Goal: Task Accomplishment & Management: Use online tool/utility

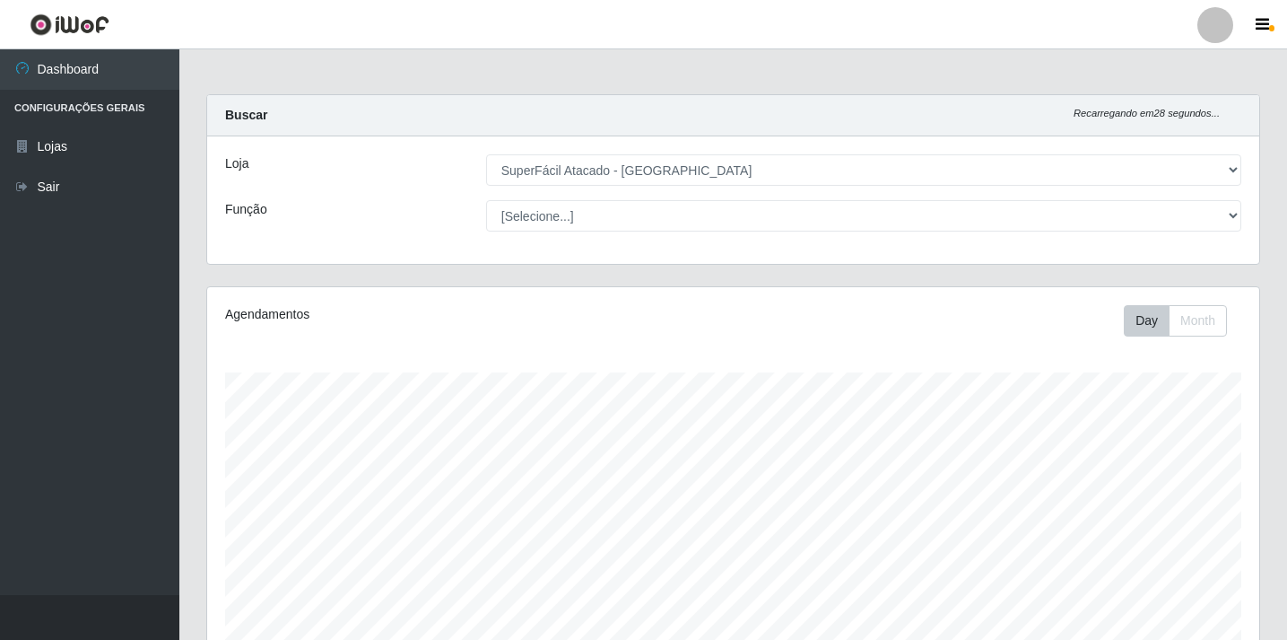
select select "503"
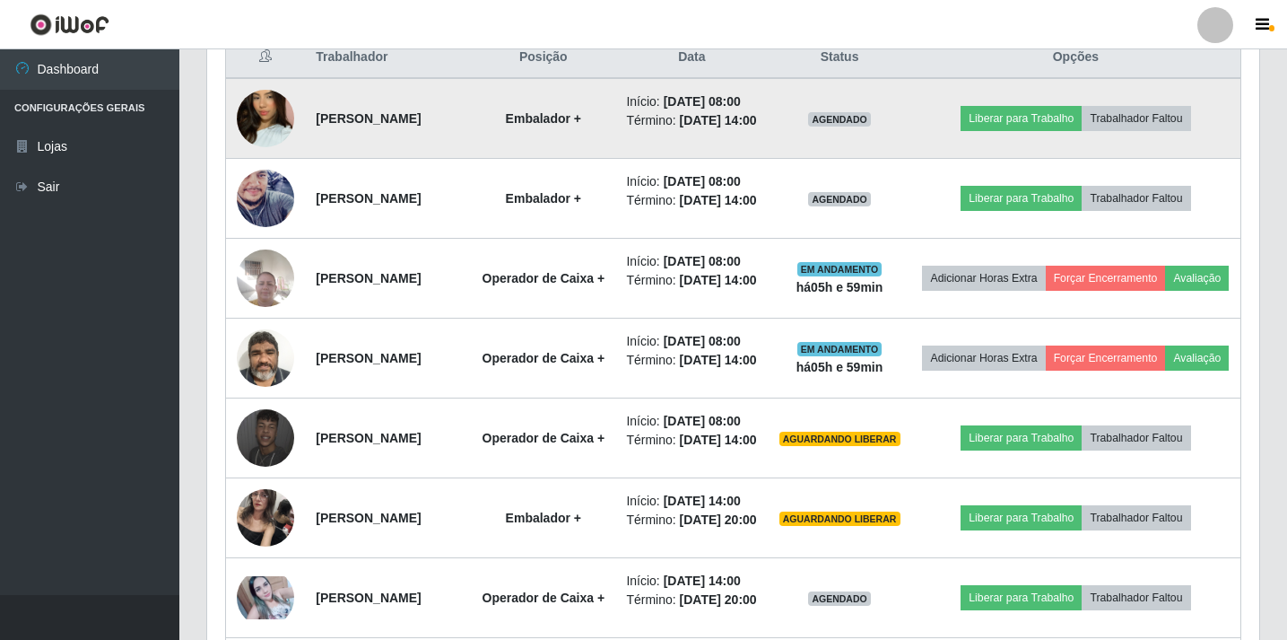
scroll to position [718, 0]
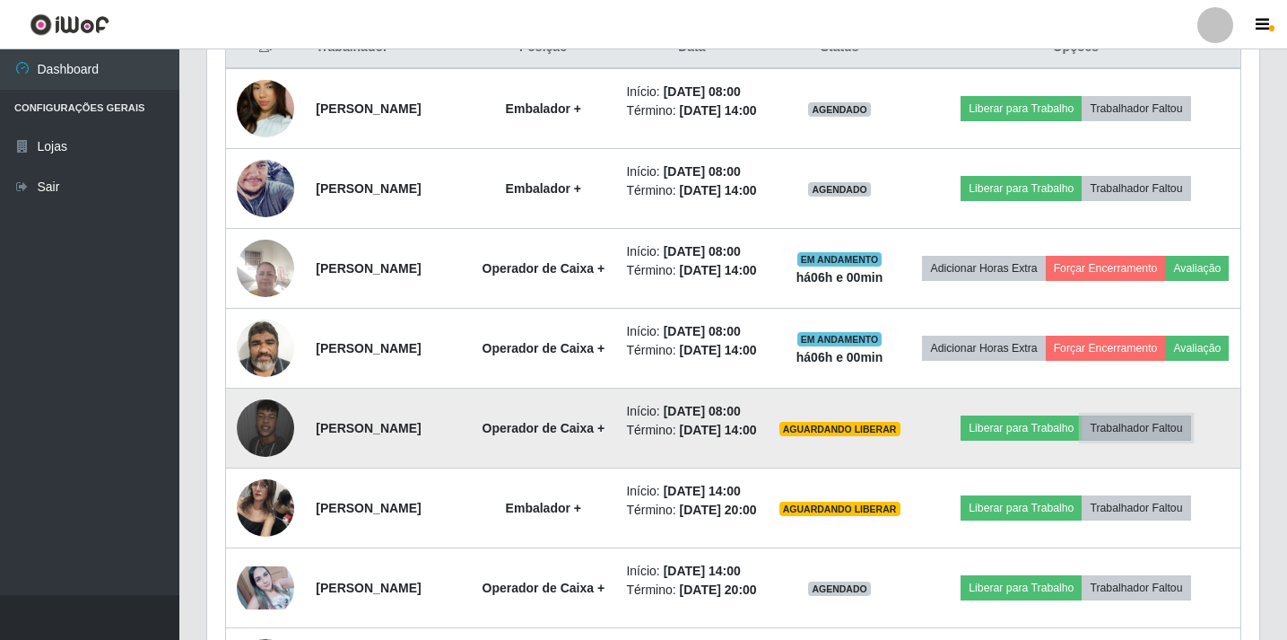
click at [1159, 440] on button "Trabalhador Faltou" at bounding box center [1136, 427] width 109 height 25
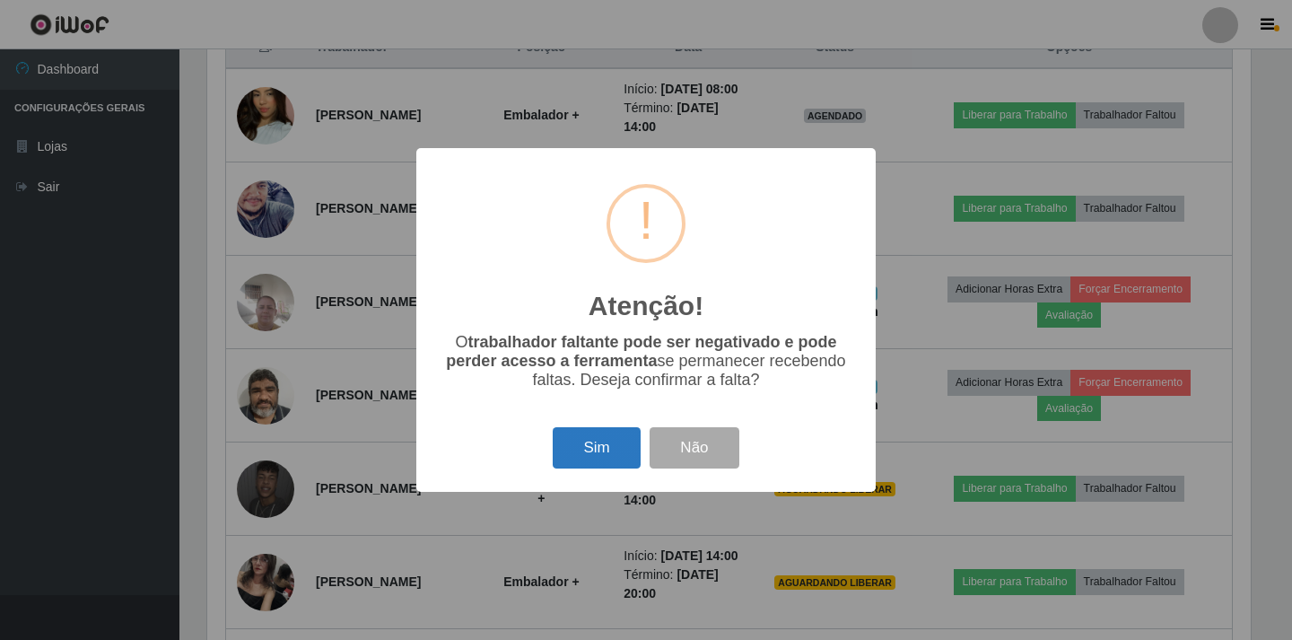
click at [602, 448] on button "Sim" at bounding box center [596, 448] width 87 height 42
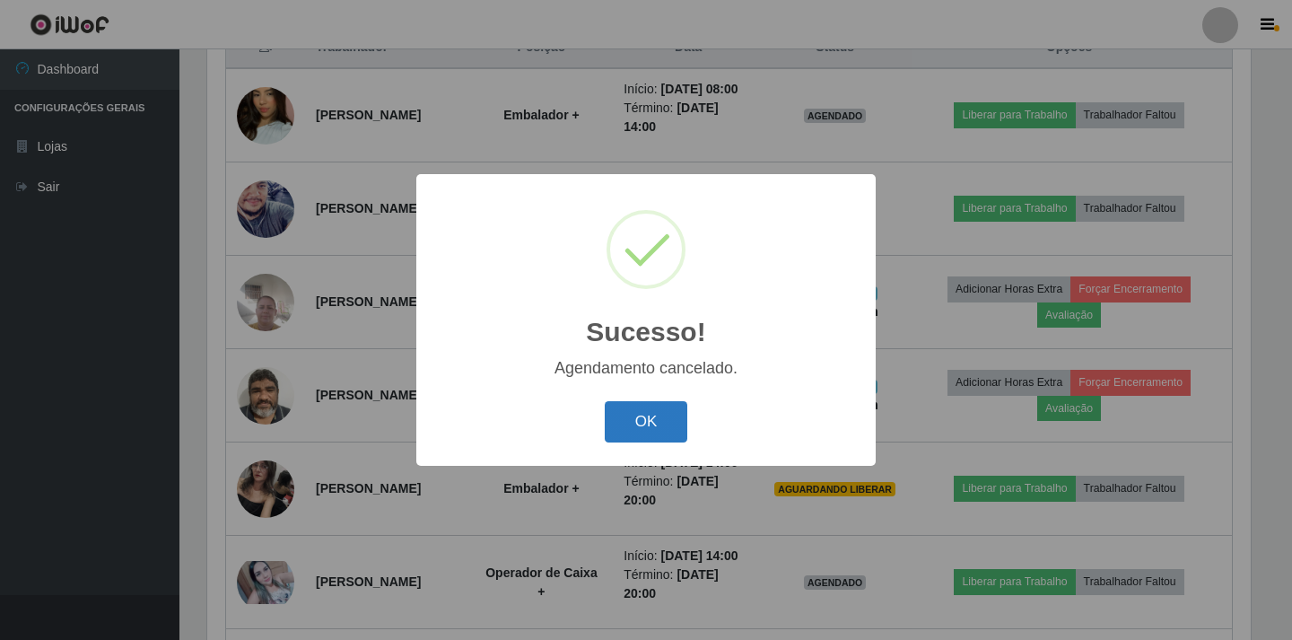
click at [632, 427] on button "OK" at bounding box center [646, 422] width 83 height 42
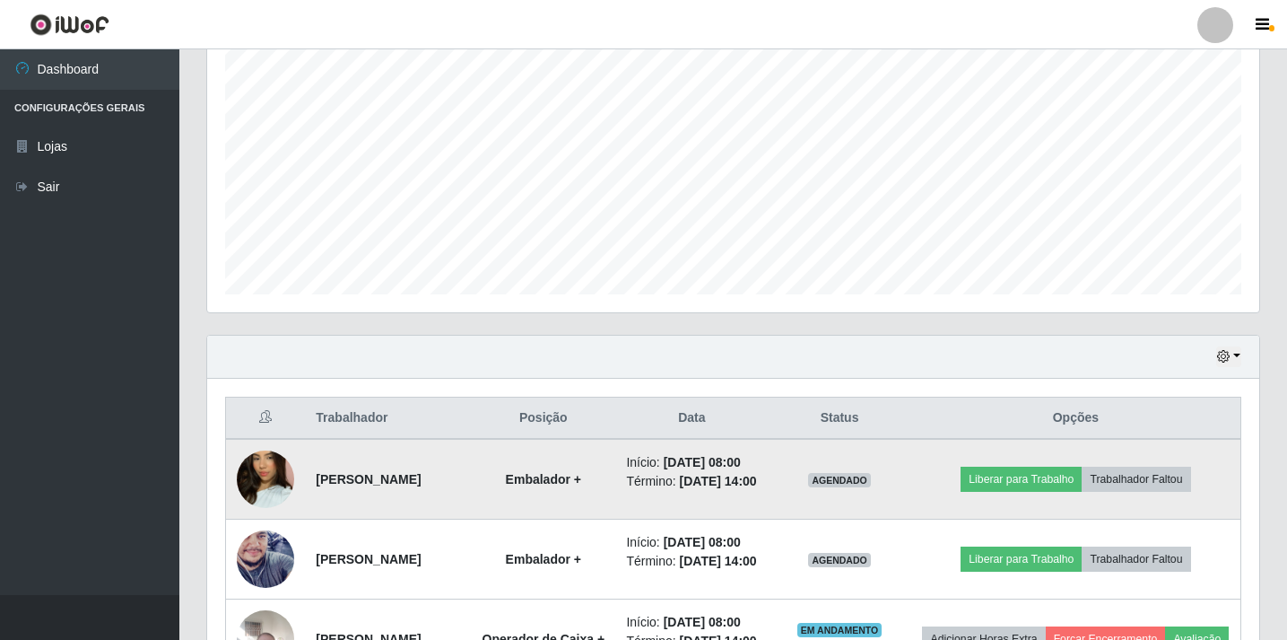
scroll to position [0, 0]
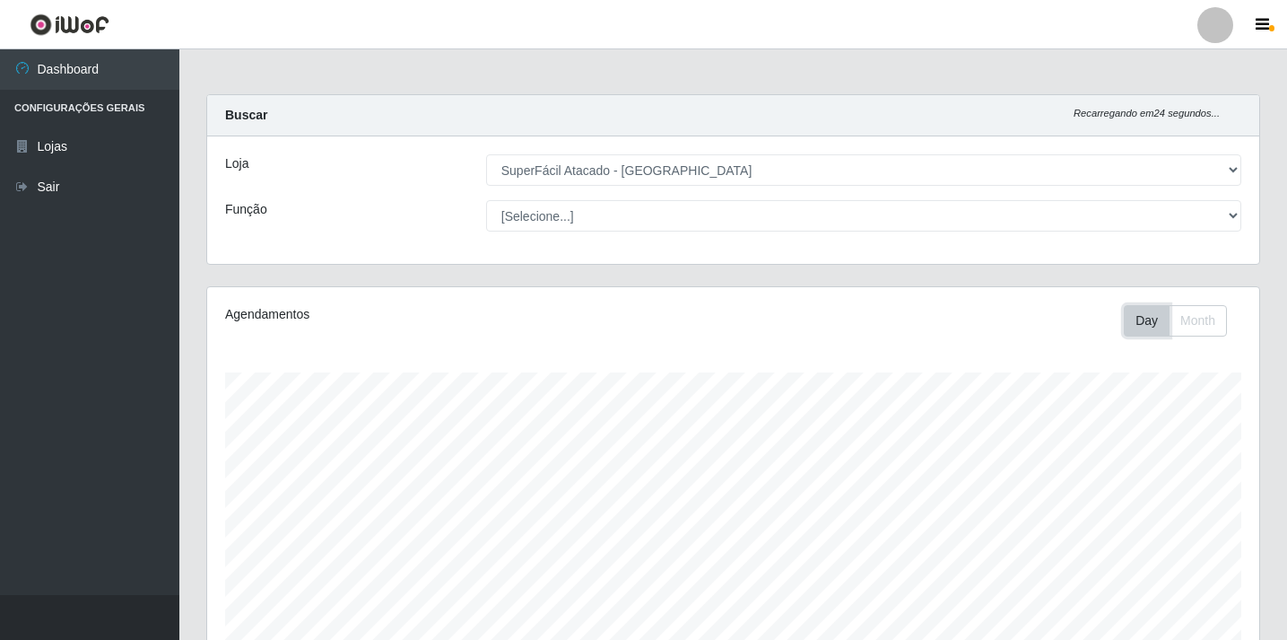
click at [1150, 315] on button "Day" at bounding box center [1147, 320] width 46 height 31
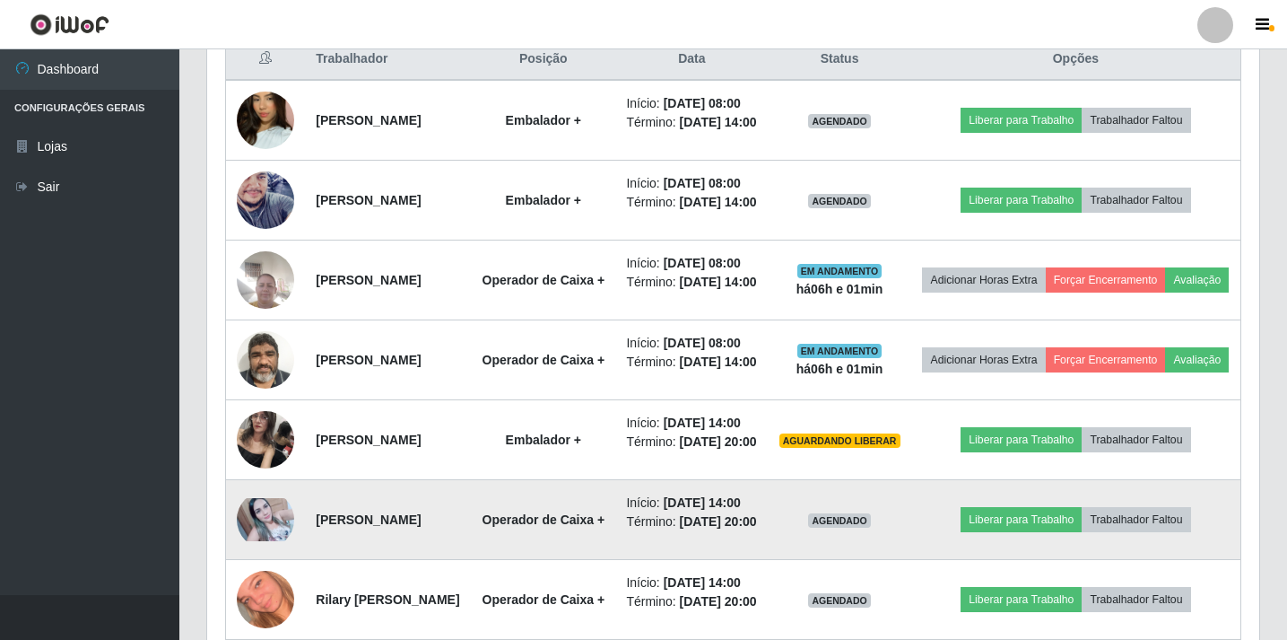
scroll to position [616, 0]
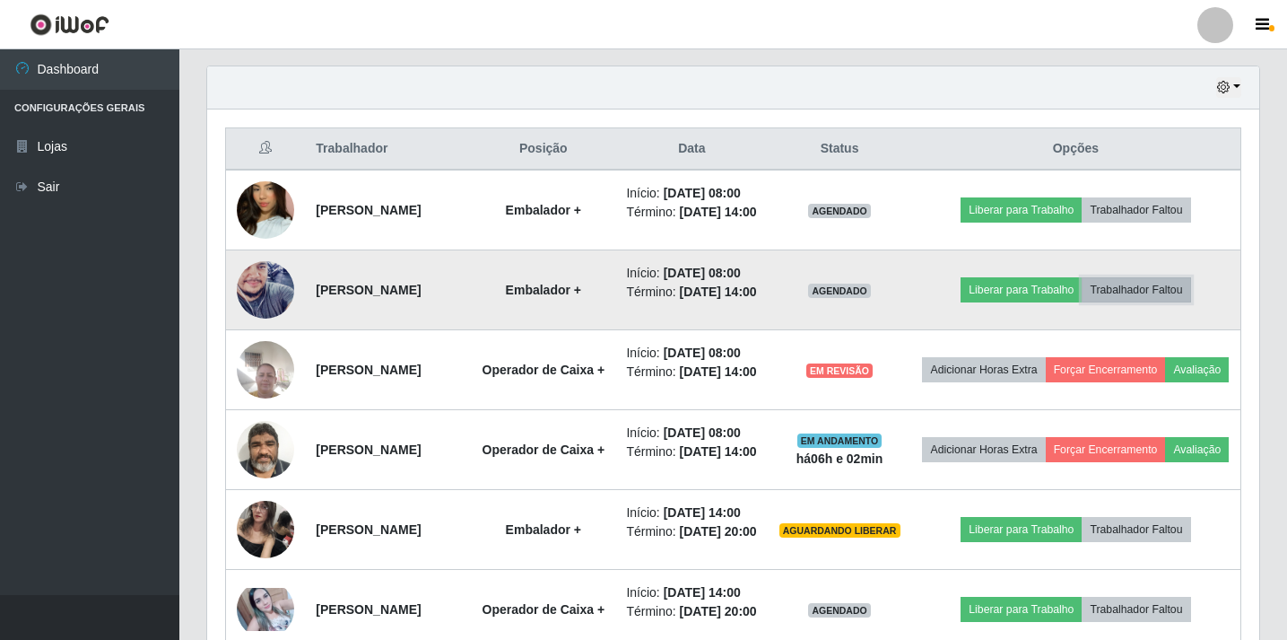
click at [1145, 302] on button "Trabalhador Faltou" at bounding box center [1136, 289] width 109 height 25
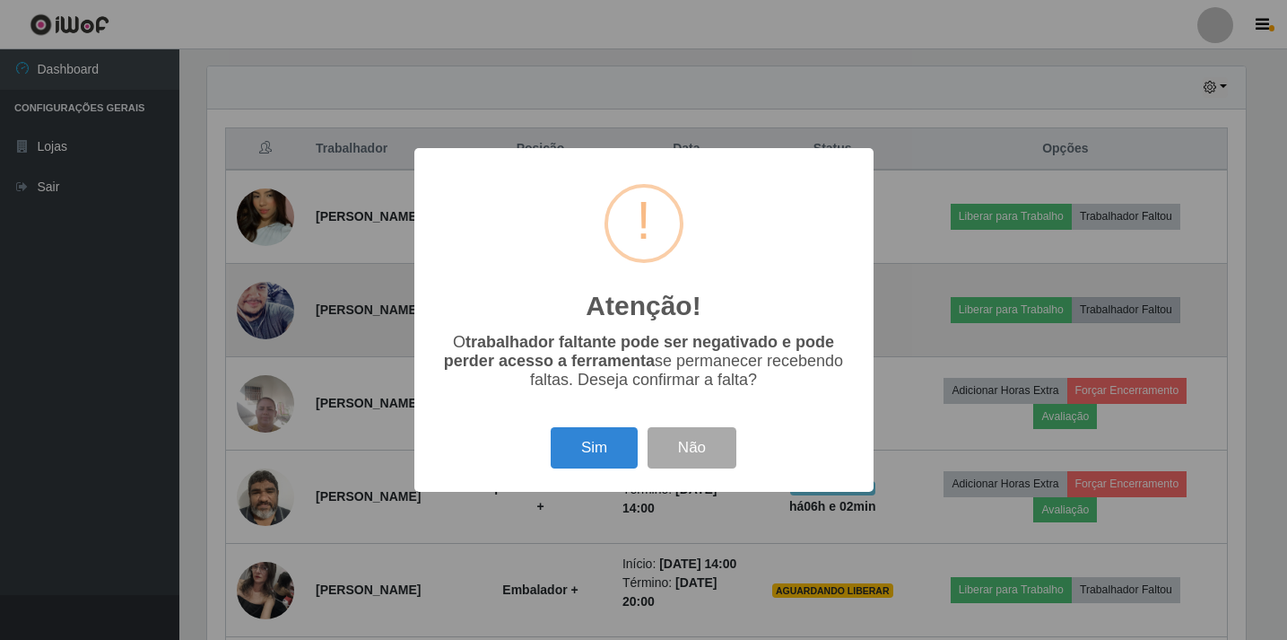
scroll to position [372, 1043]
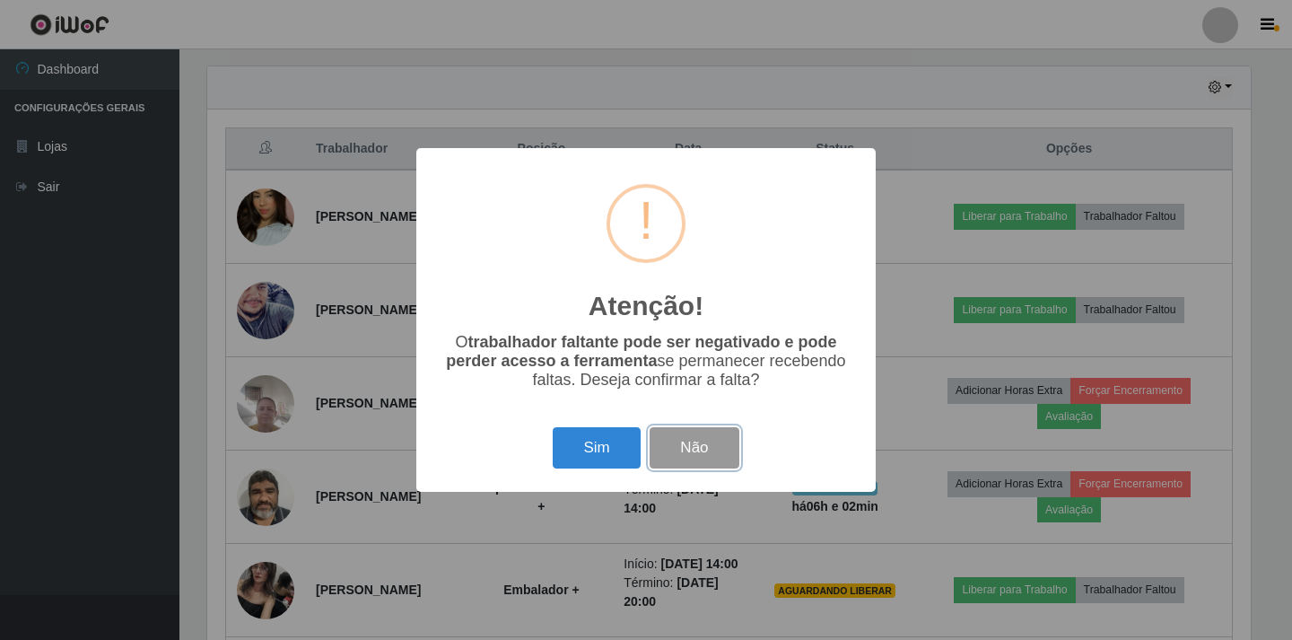
click at [689, 448] on button "Não" at bounding box center [693, 448] width 89 height 42
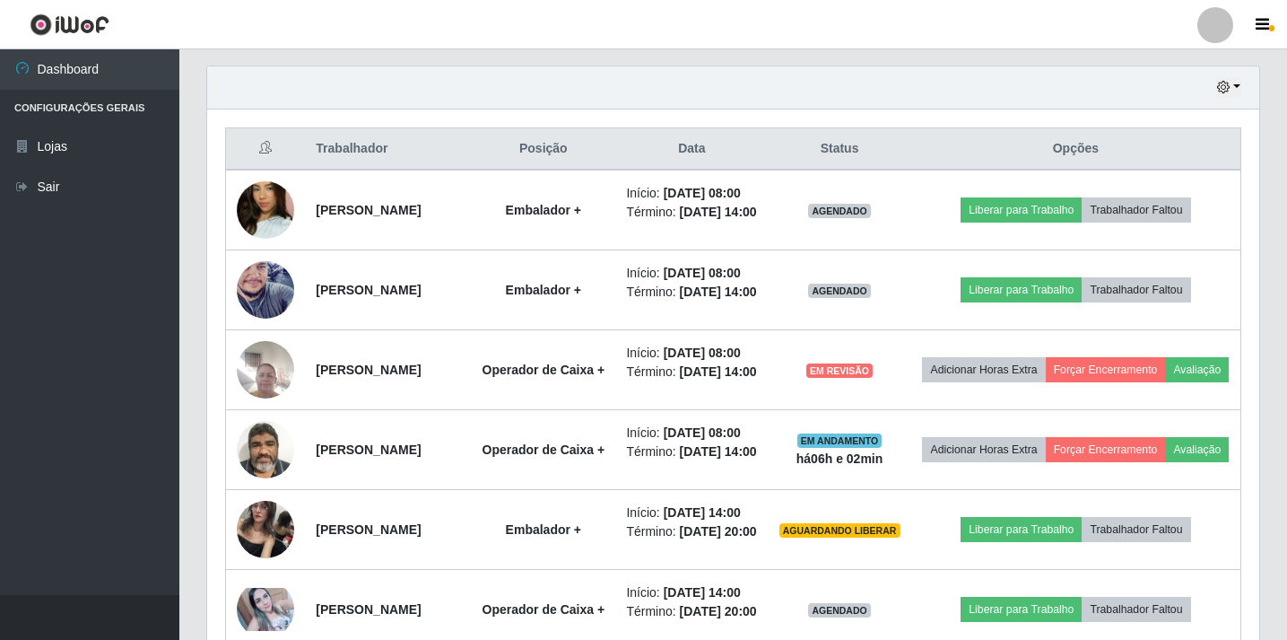
scroll to position [372, 1052]
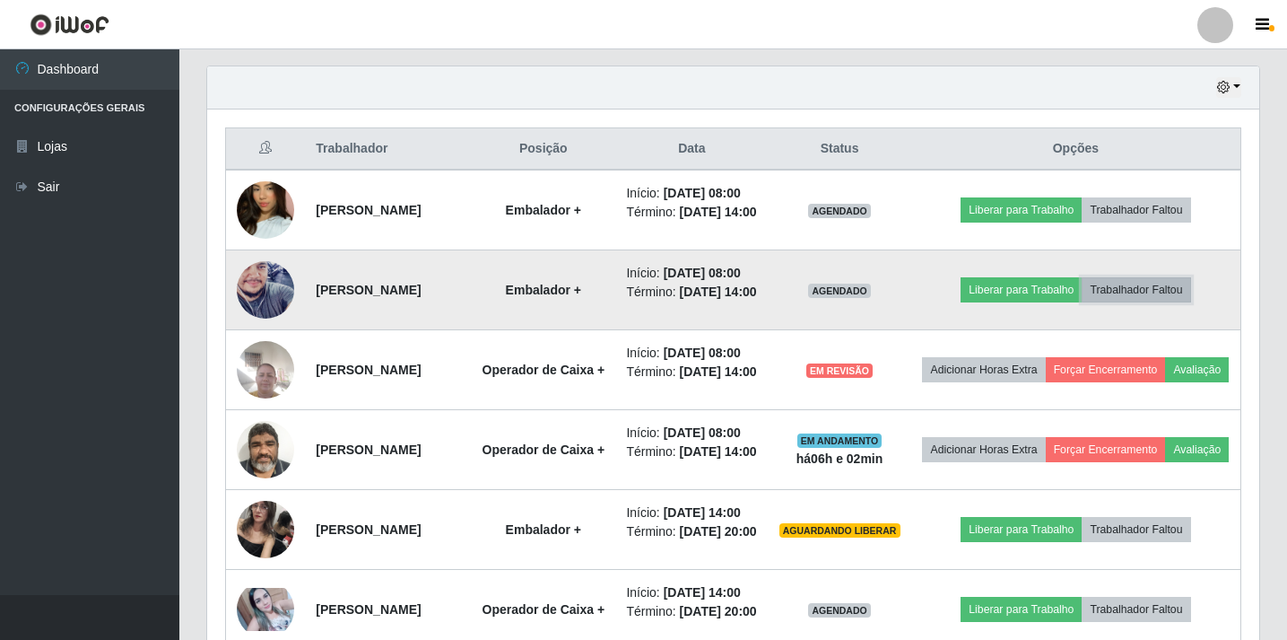
click at [1144, 302] on button "Trabalhador Faltou" at bounding box center [1136, 289] width 109 height 25
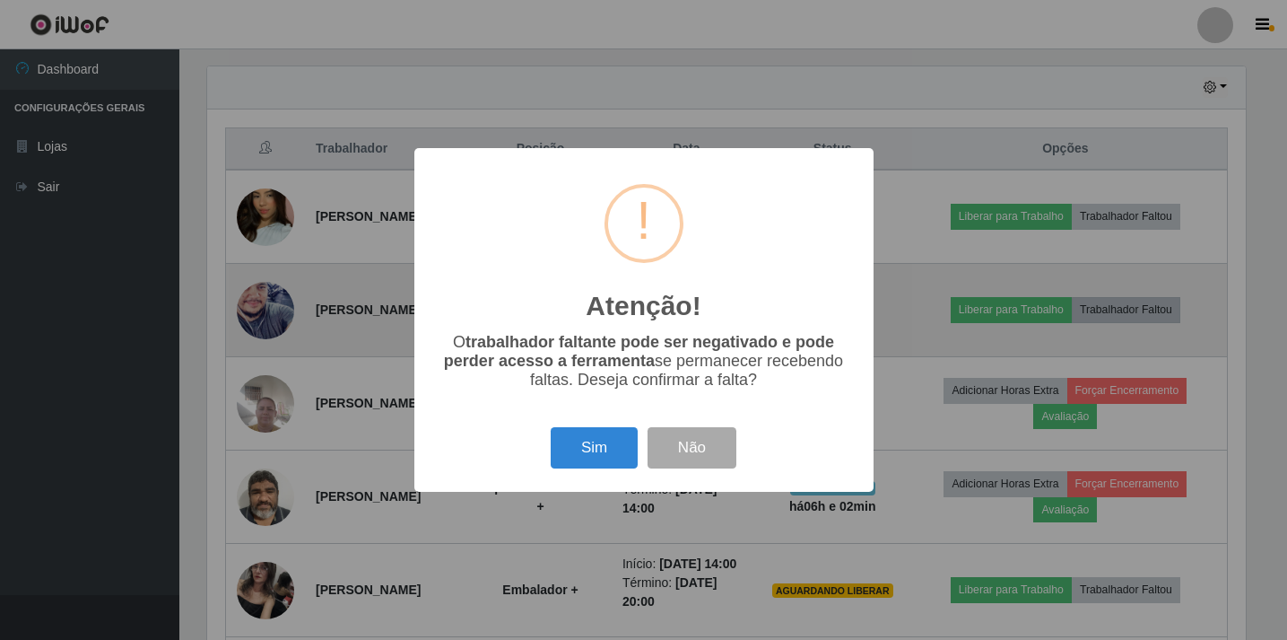
scroll to position [372, 1043]
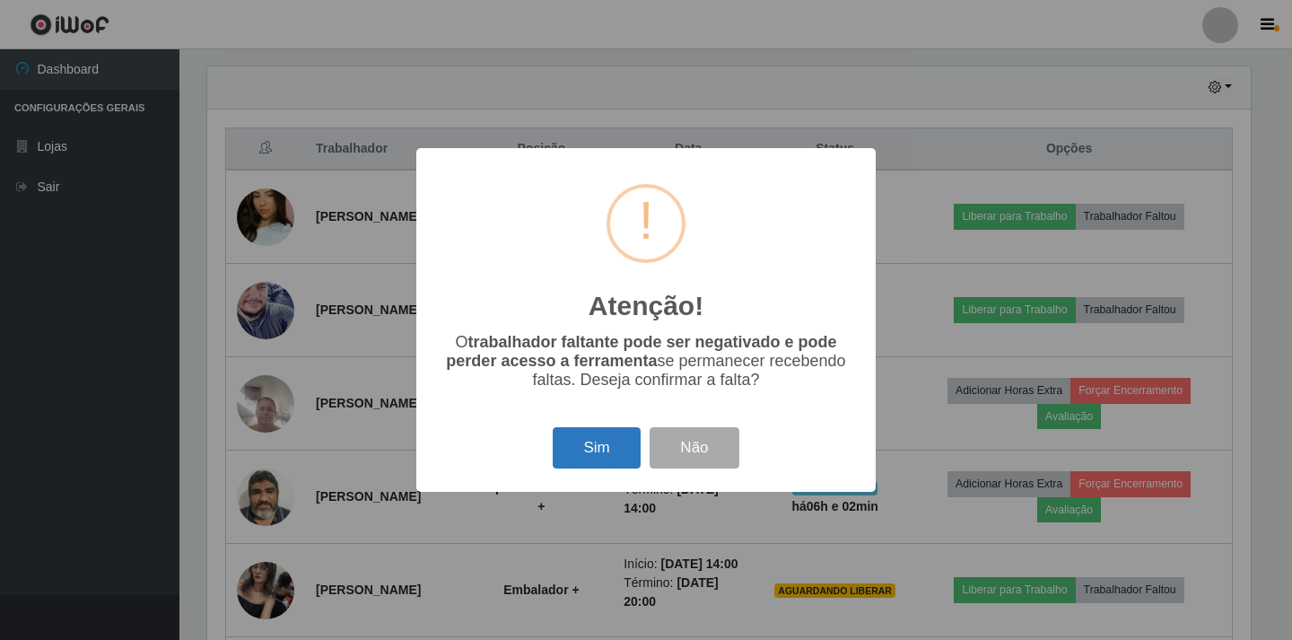
click at [609, 448] on button "Sim" at bounding box center [596, 448] width 87 height 42
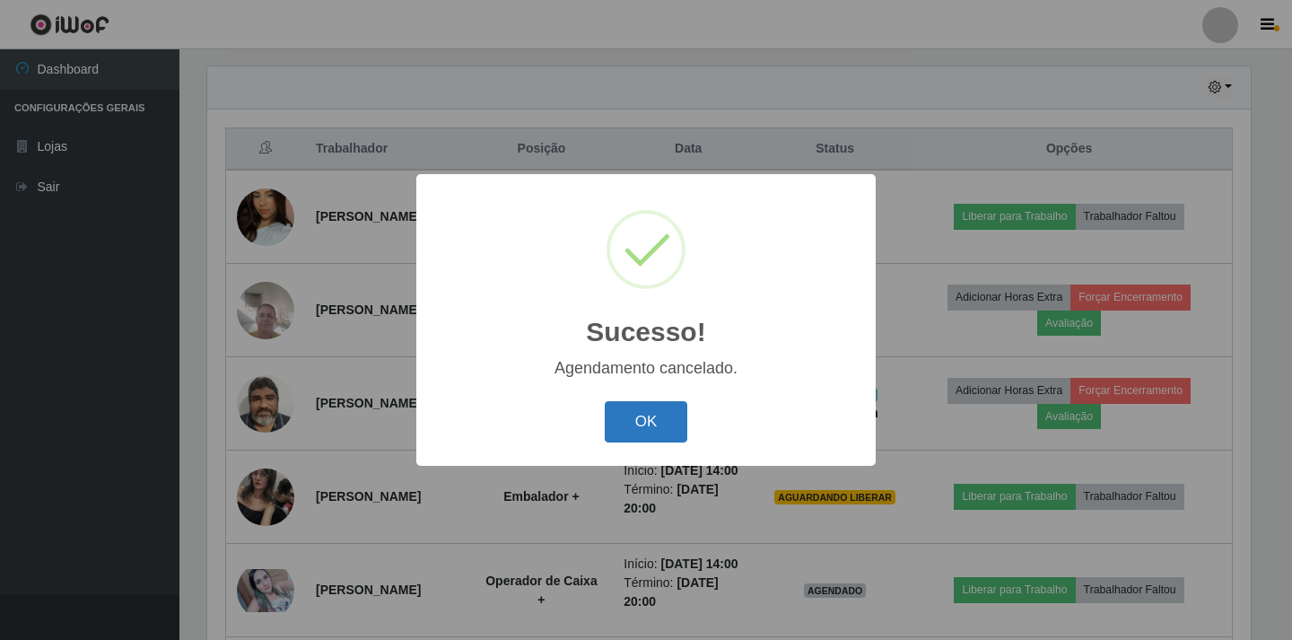
click at [635, 423] on button "OK" at bounding box center [646, 422] width 83 height 42
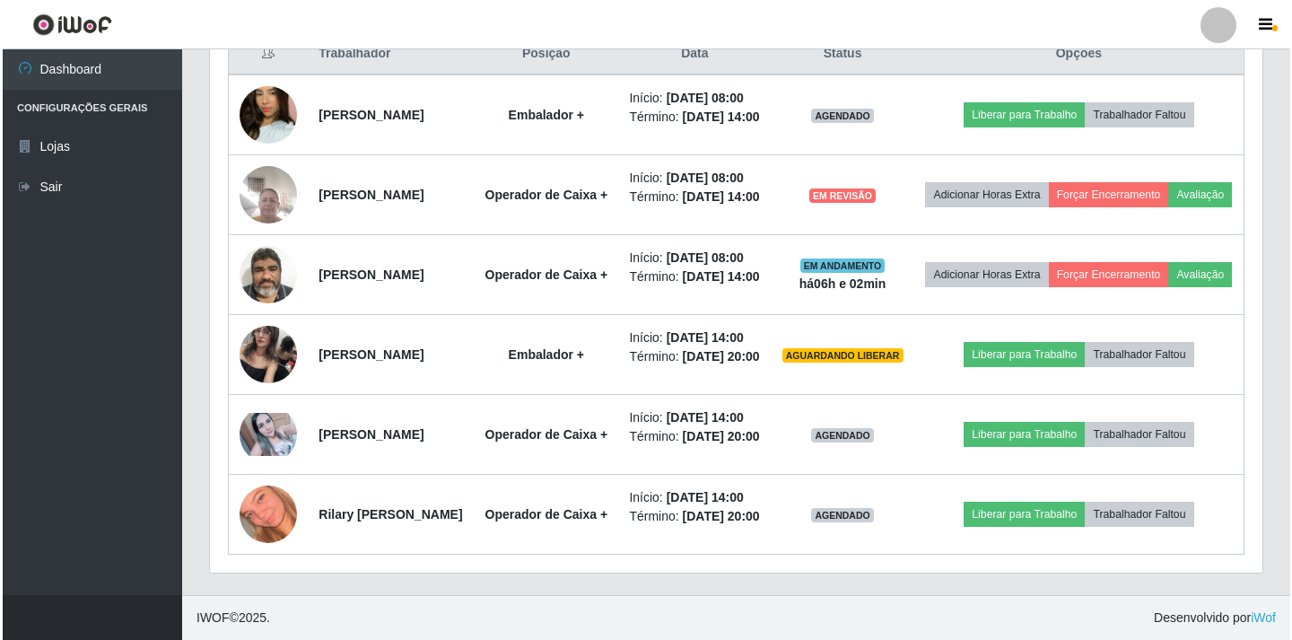
scroll to position [792, 0]
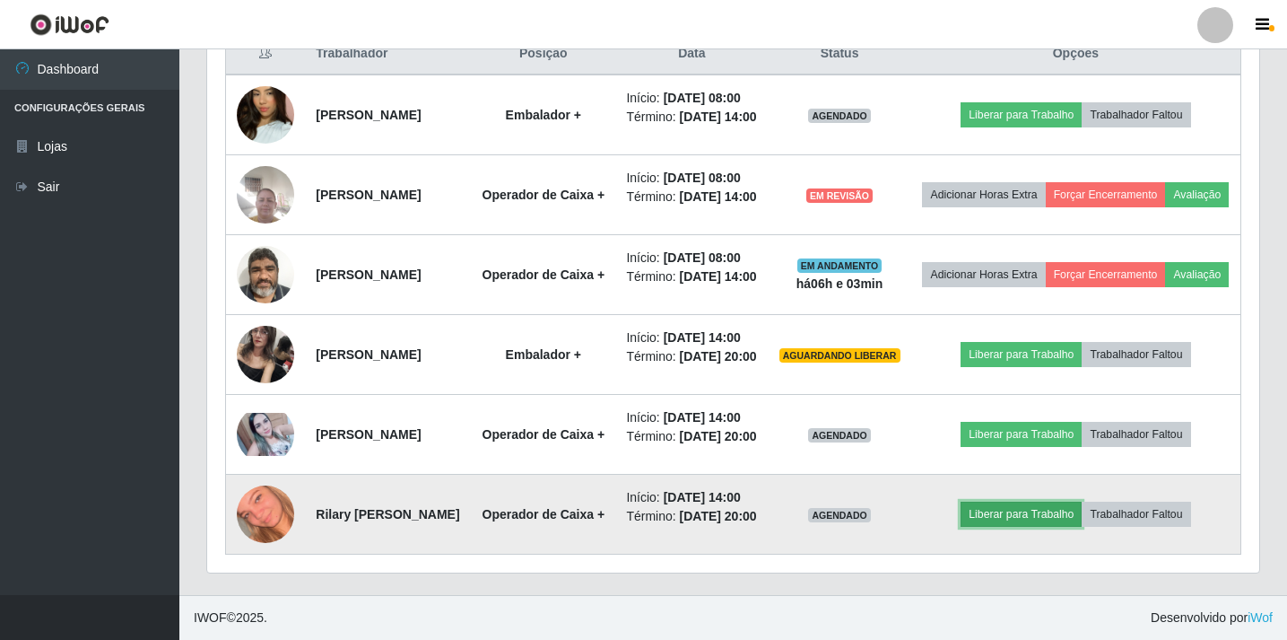
click at [1017, 509] on button "Liberar para Trabalho" at bounding box center [1021, 513] width 121 height 25
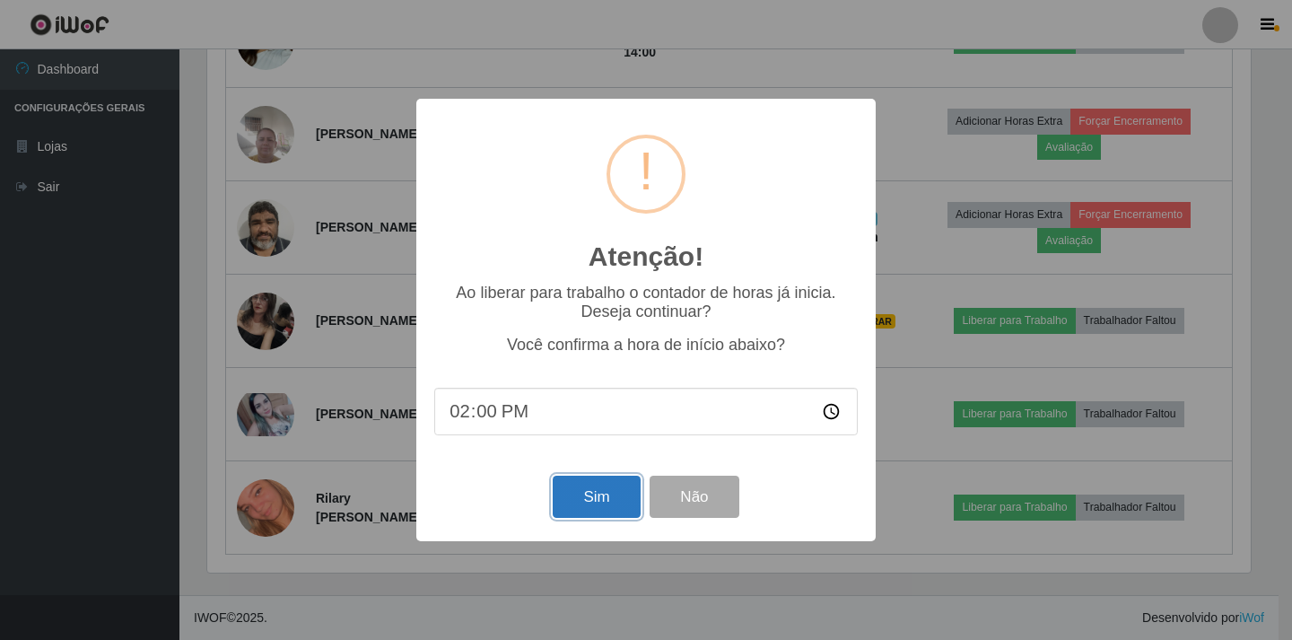
click at [598, 502] on button "Sim" at bounding box center [596, 496] width 87 height 42
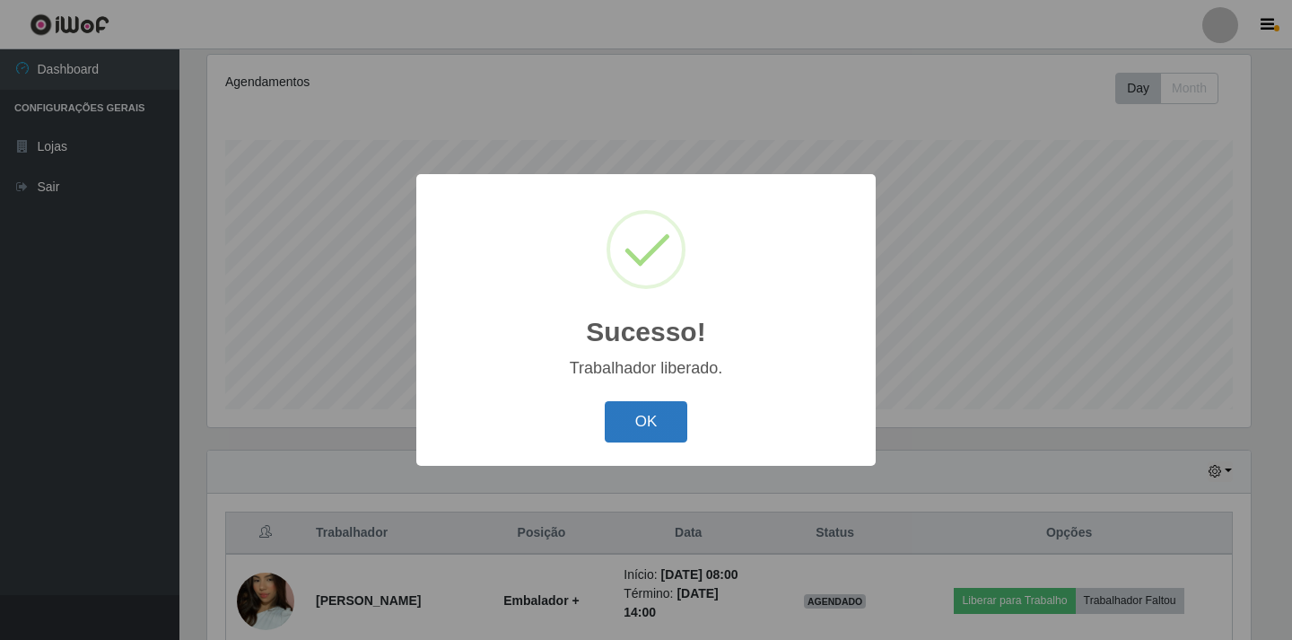
click at [647, 426] on button "OK" at bounding box center [646, 422] width 83 height 42
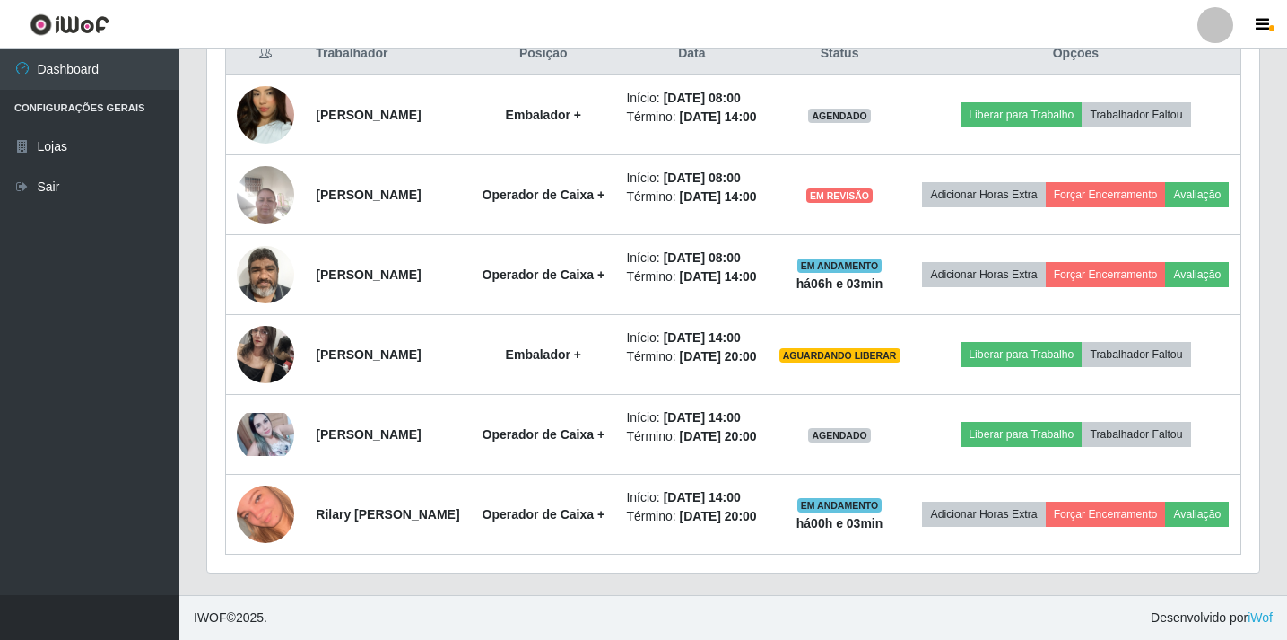
scroll to position [792, 0]
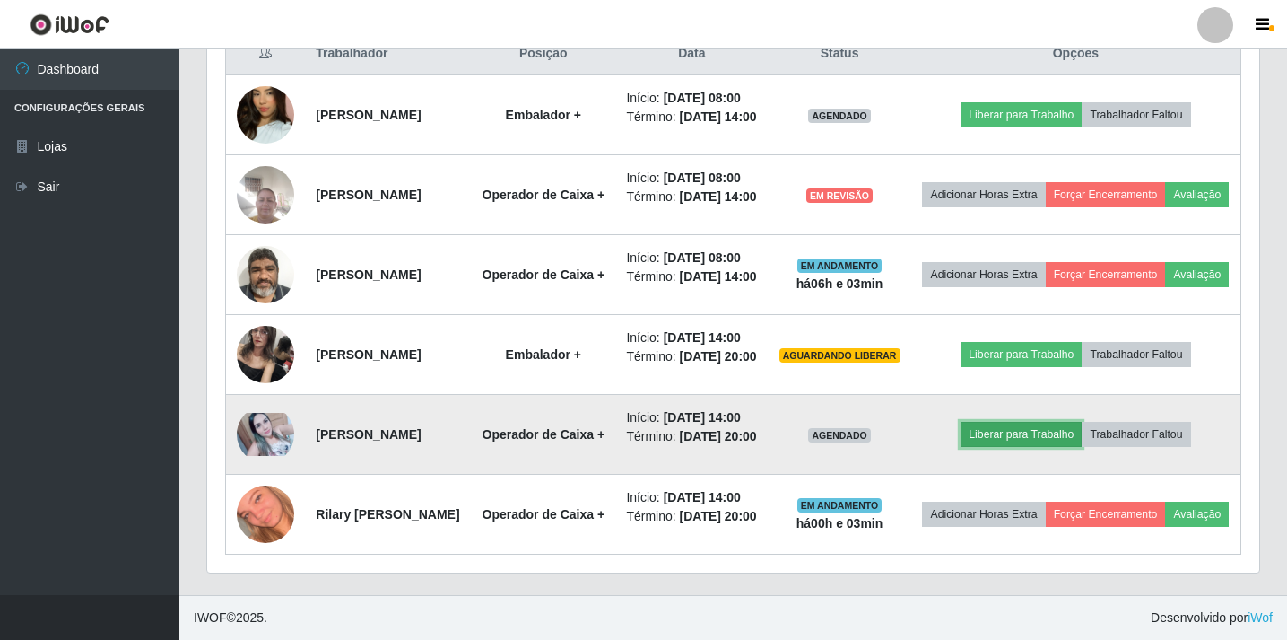
click at [1019, 422] on button "Liberar para Trabalho" at bounding box center [1021, 434] width 121 height 25
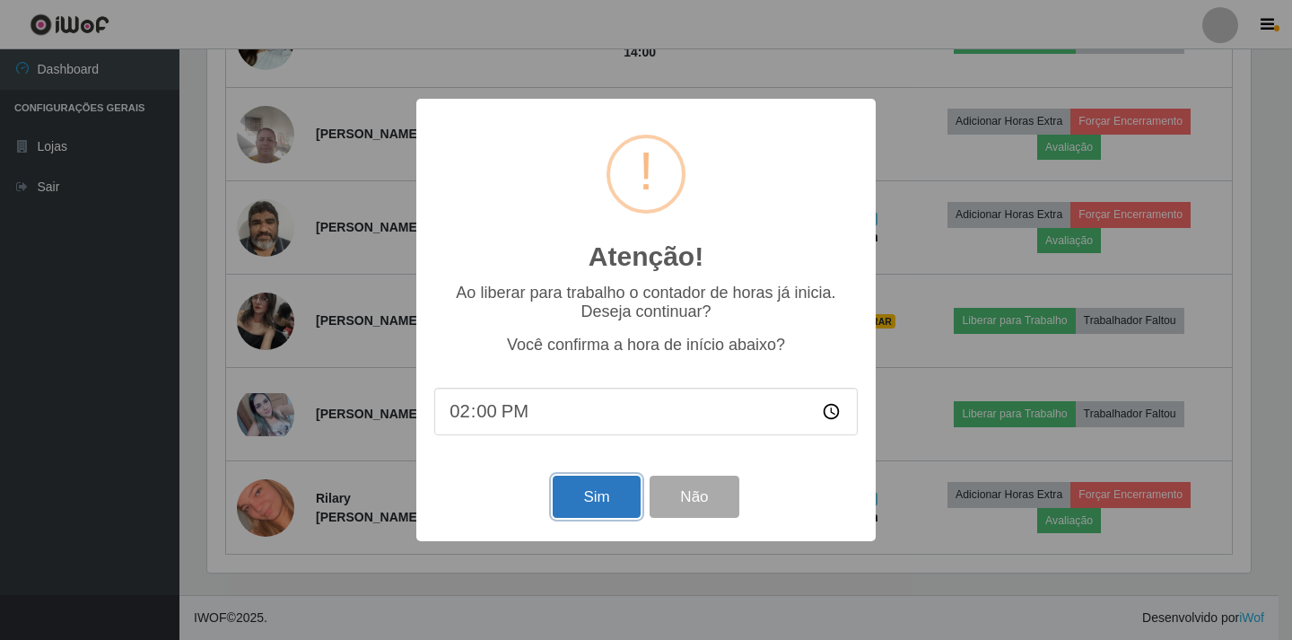
click at [600, 501] on button "Sim" at bounding box center [596, 496] width 87 height 42
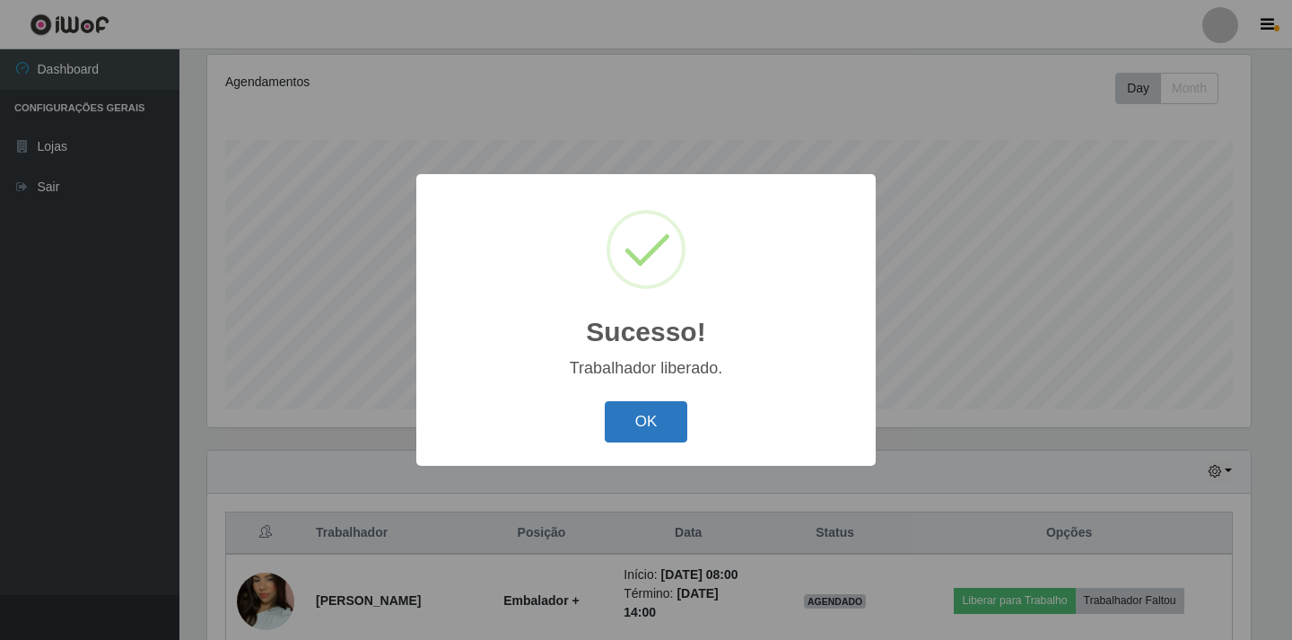
click at [648, 415] on button "OK" at bounding box center [646, 422] width 83 height 42
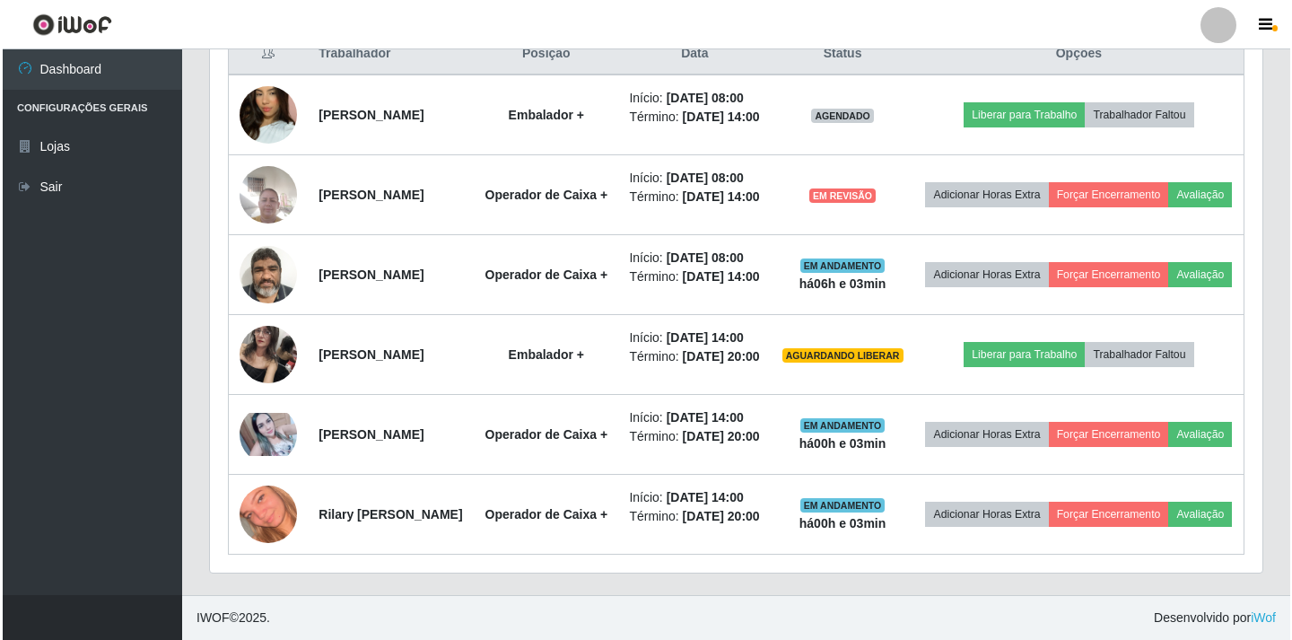
scroll to position [770, 0]
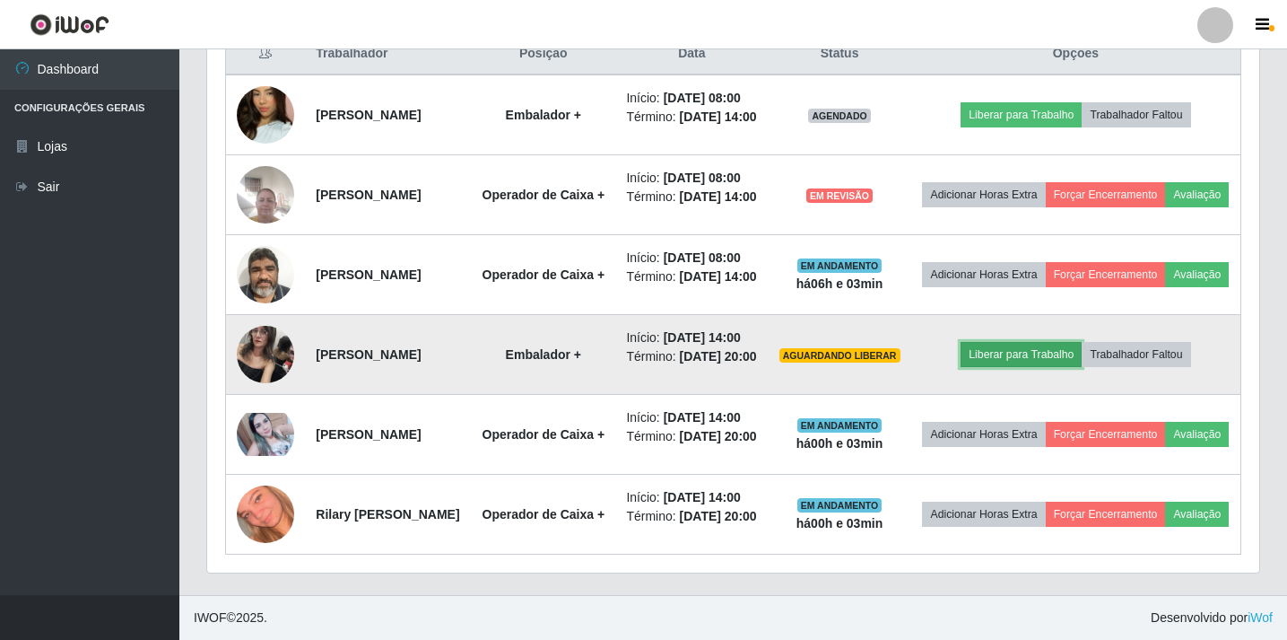
click at [1035, 344] on button "Liberar para Trabalho" at bounding box center [1021, 354] width 121 height 25
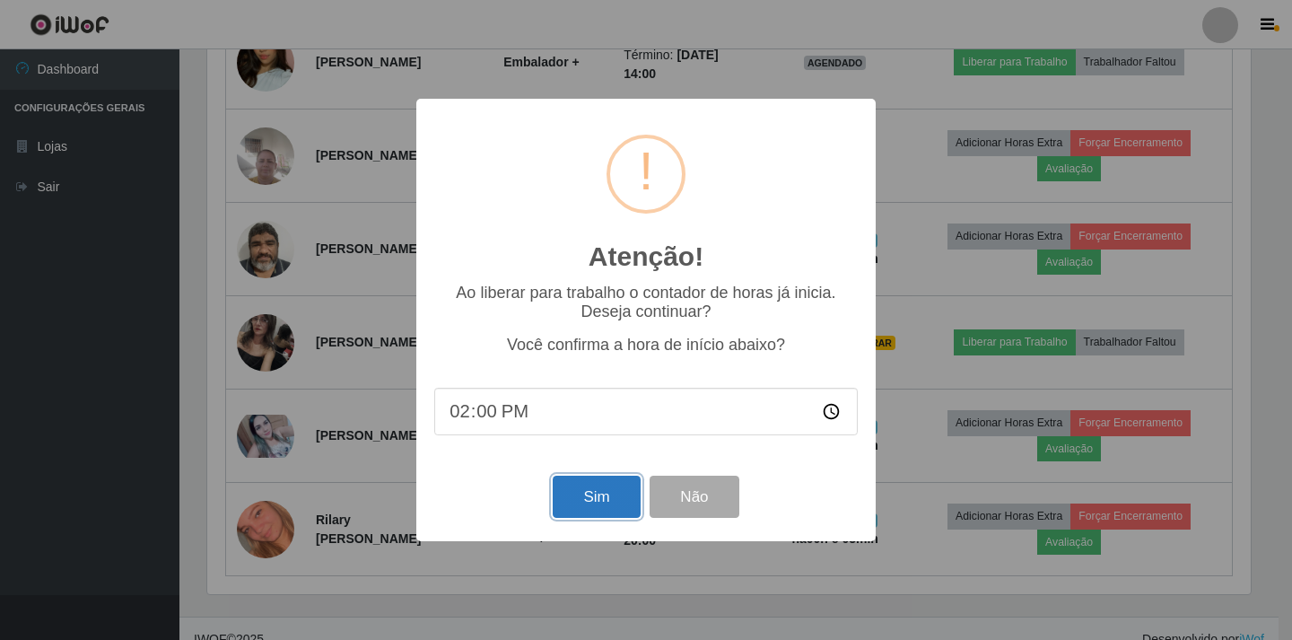
click at [596, 509] on button "Sim" at bounding box center [596, 496] width 87 height 42
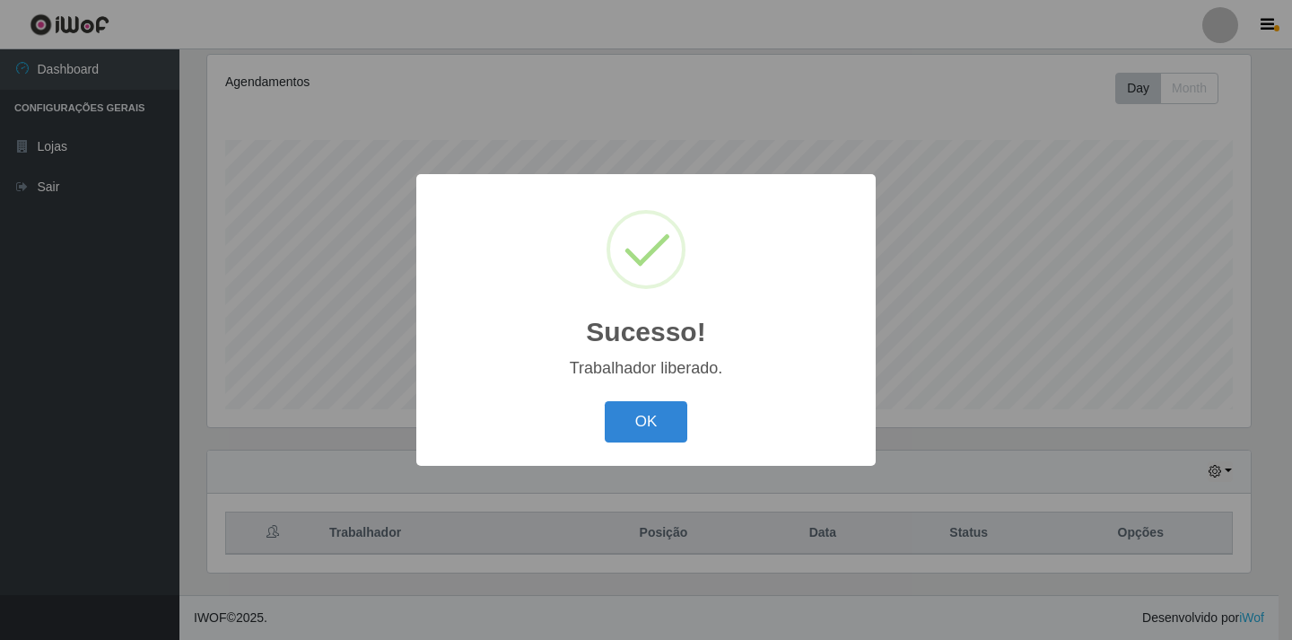
scroll to position [896578, 895907]
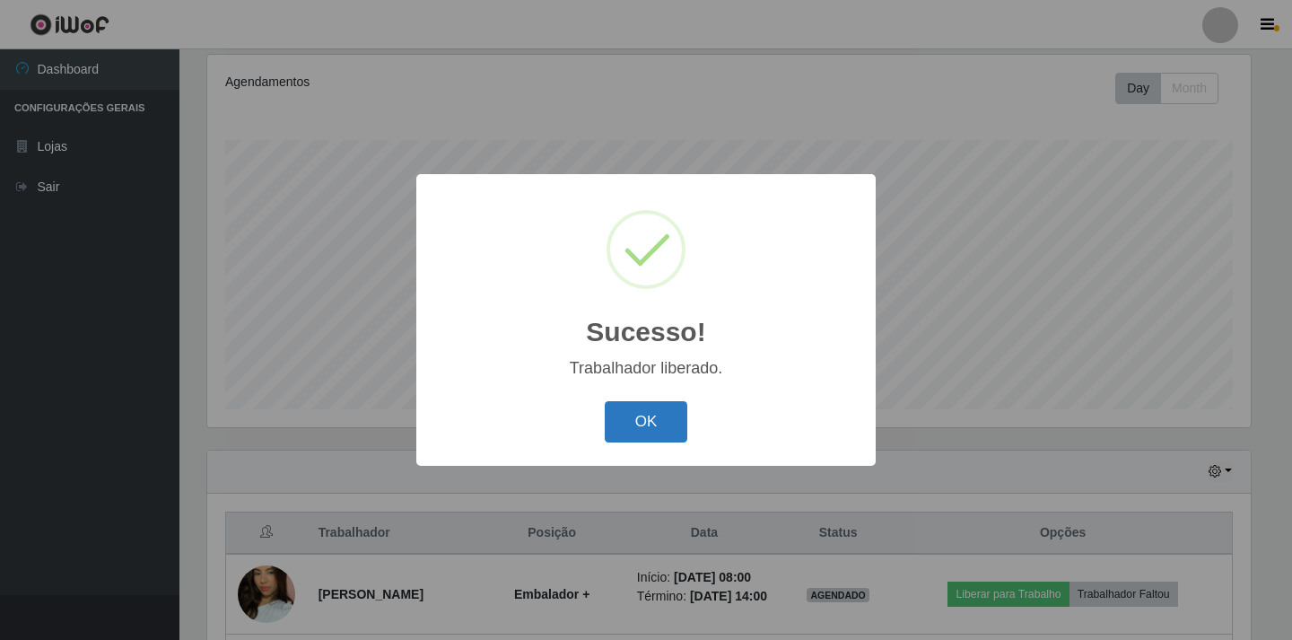
click at [648, 405] on button "OK" at bounding box center [646, 422] width 83 height 42
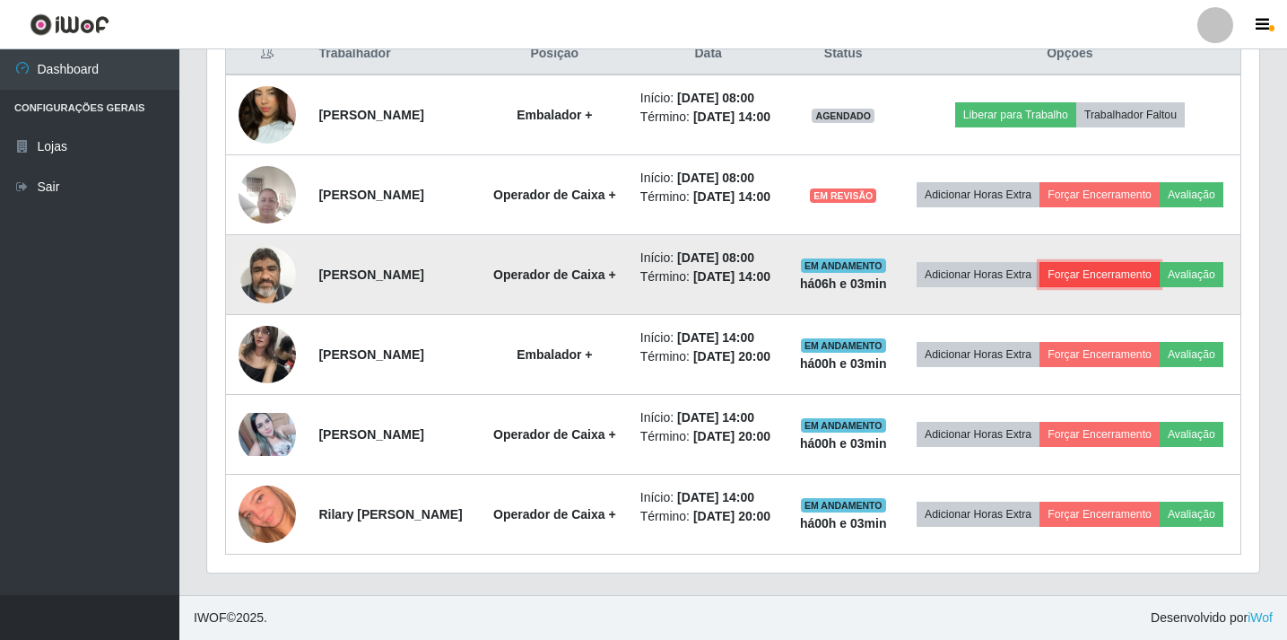
click at [1145, 262] on button "Forçar Encerramento" at bounding box center [1100, 274] width 120 height 25
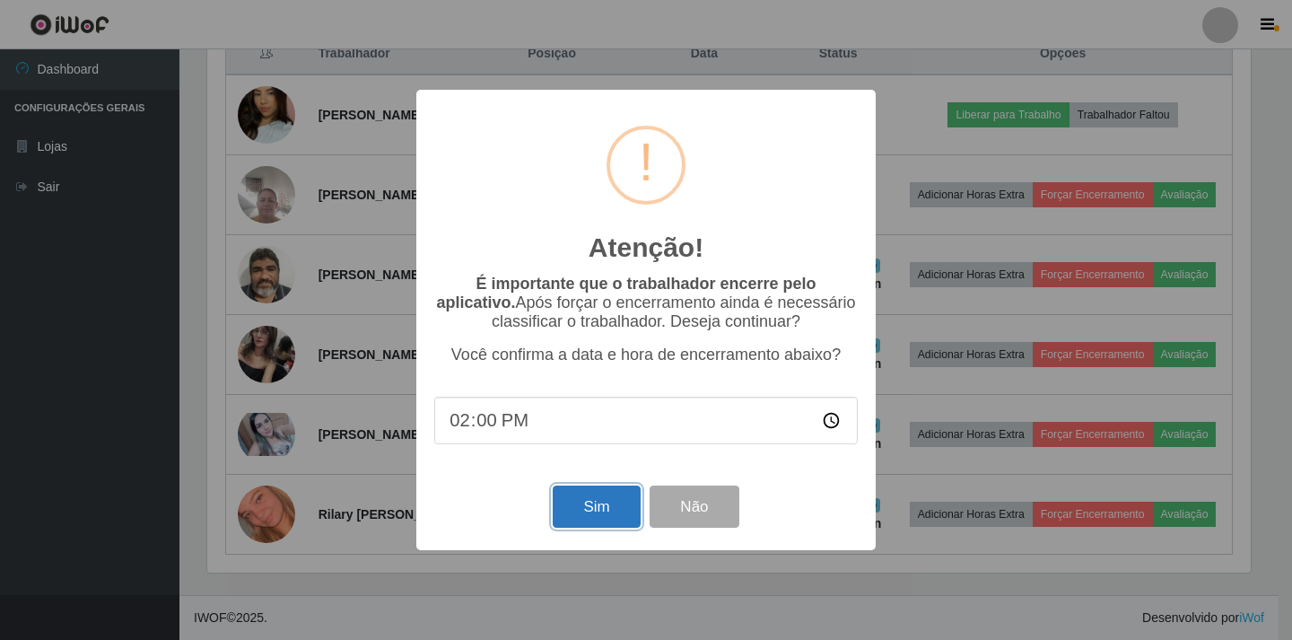
click at [595, 511] on button "Sim" at bounding box center [596, 506] width 87 height 42
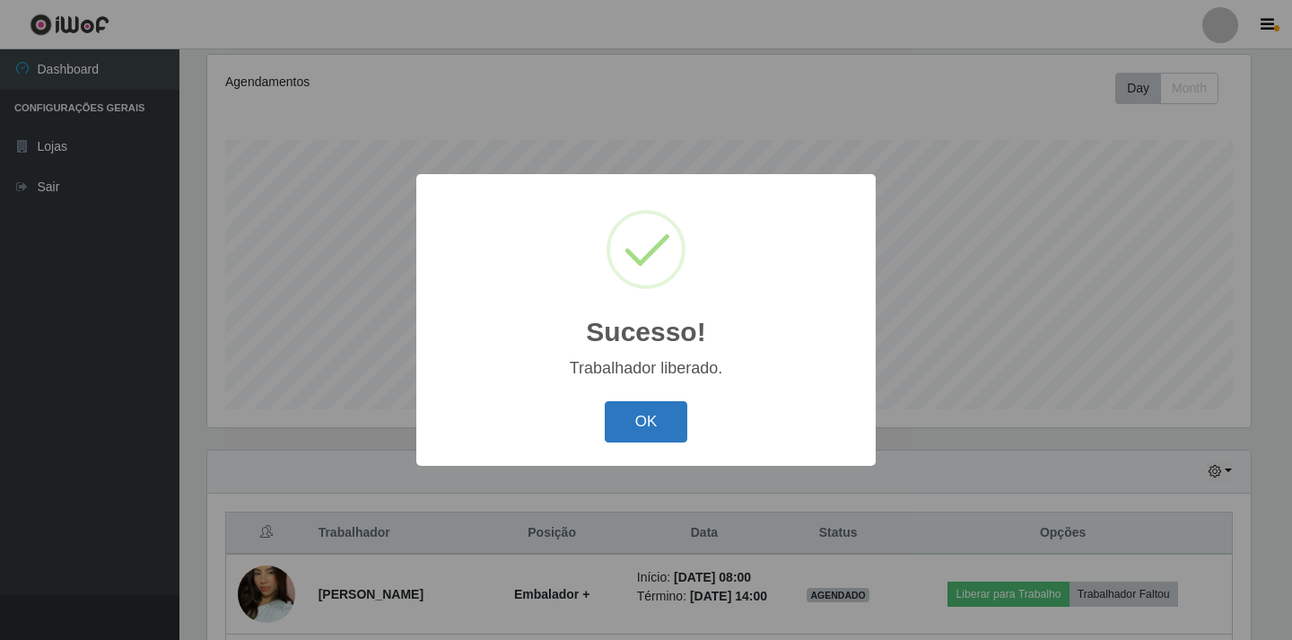
click at [637, 422] on button "OK" at bounding box center [646, 422] width 83 height 42
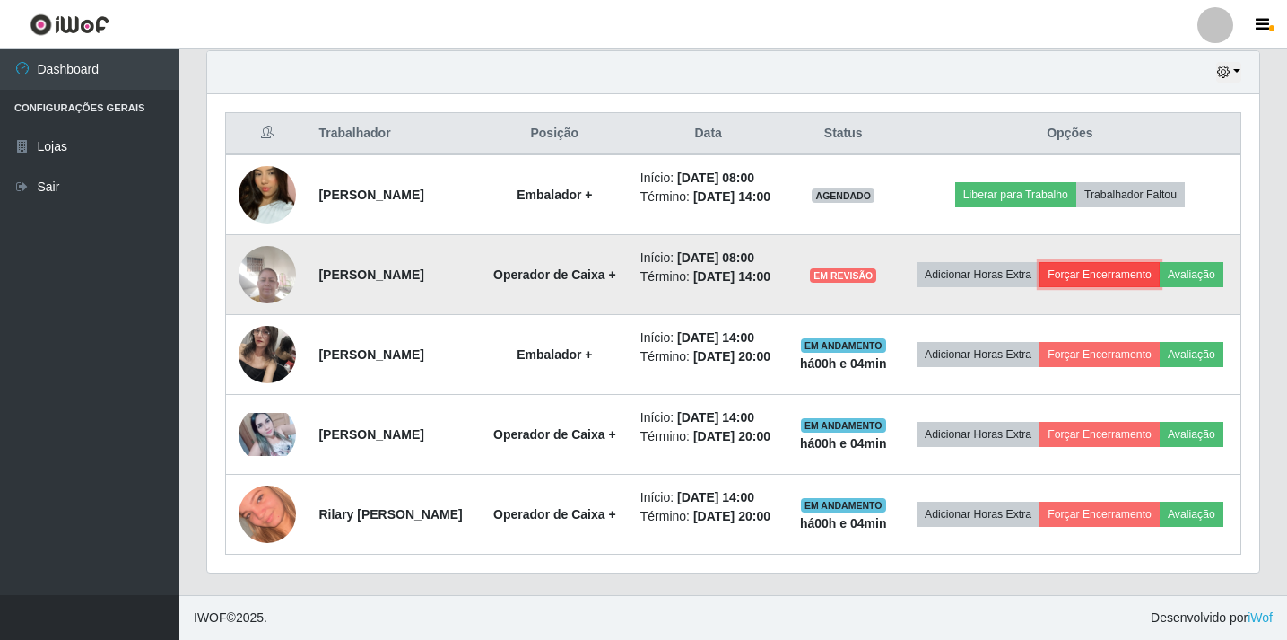
click at [1140, 262] on button "Forçar Encerramento" at bounding box center [1100, 274] width 120 height 25
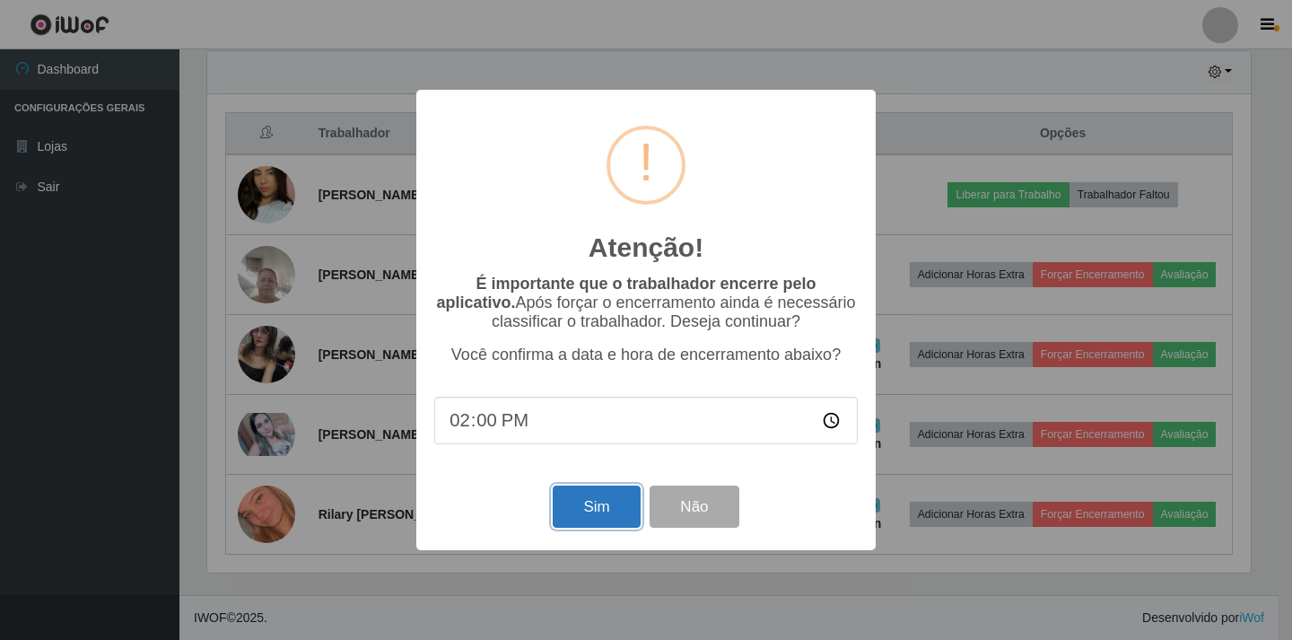
click at [600, 504] on button "Sim" at bounding box center [596, 506] width 87 height 42
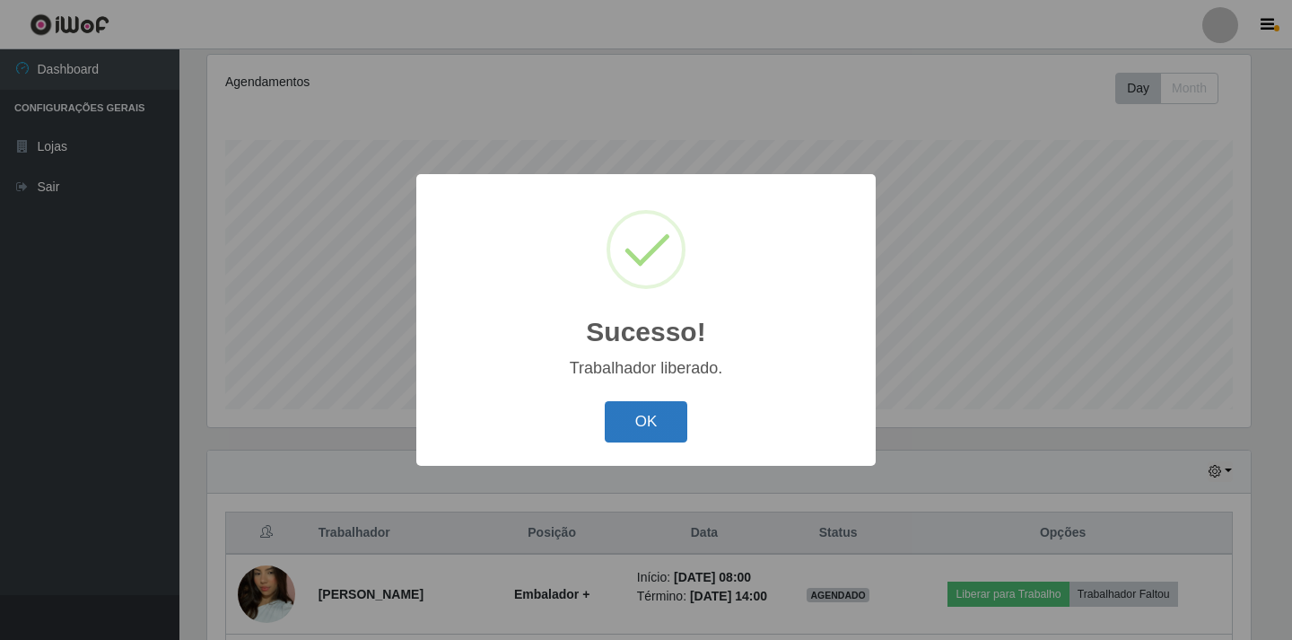
click at [631, 443] on button "OK" at bounding box center [646, 422] width 83 height 42
